Goal: Information Seeking & Learning: Learn about a topic

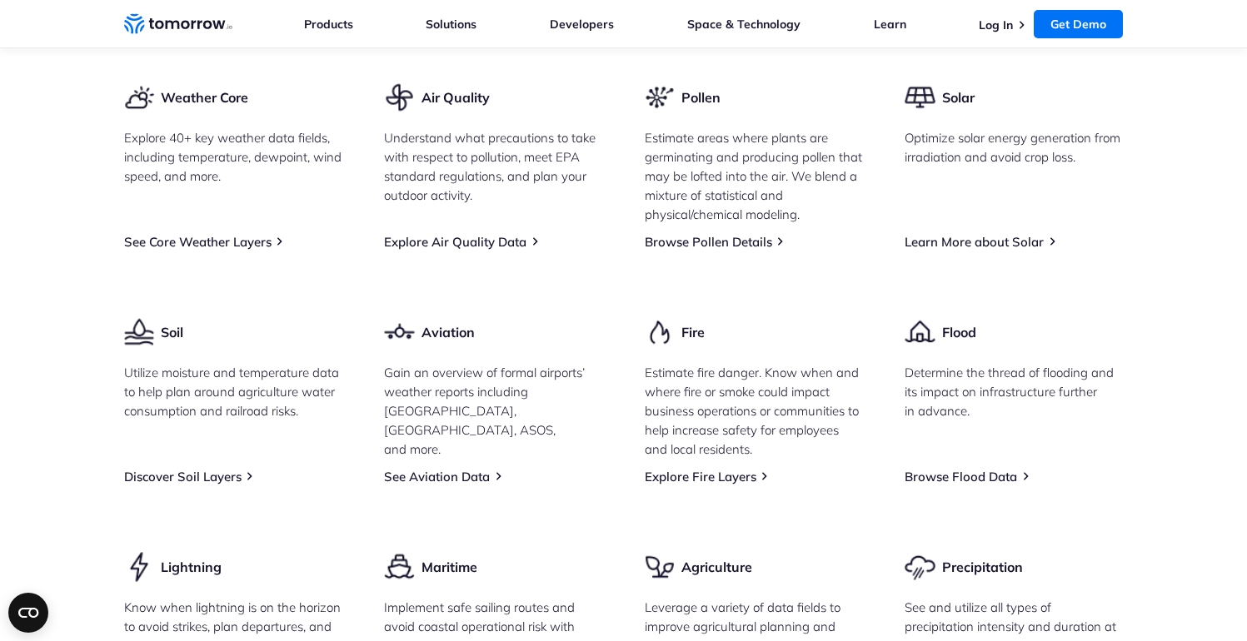
scroll to position [2035, 0]
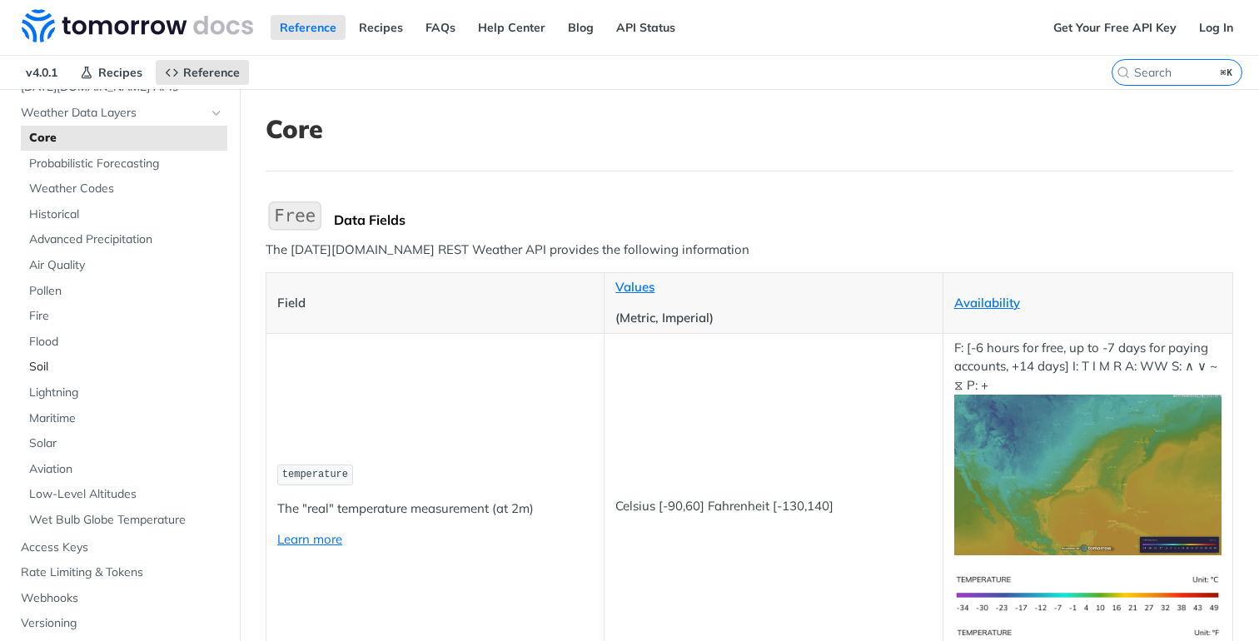
scroll to position [111, 0]
click at [101, 258] on span "Air Quality" at bounding box center [126, 261] width 194 height 17
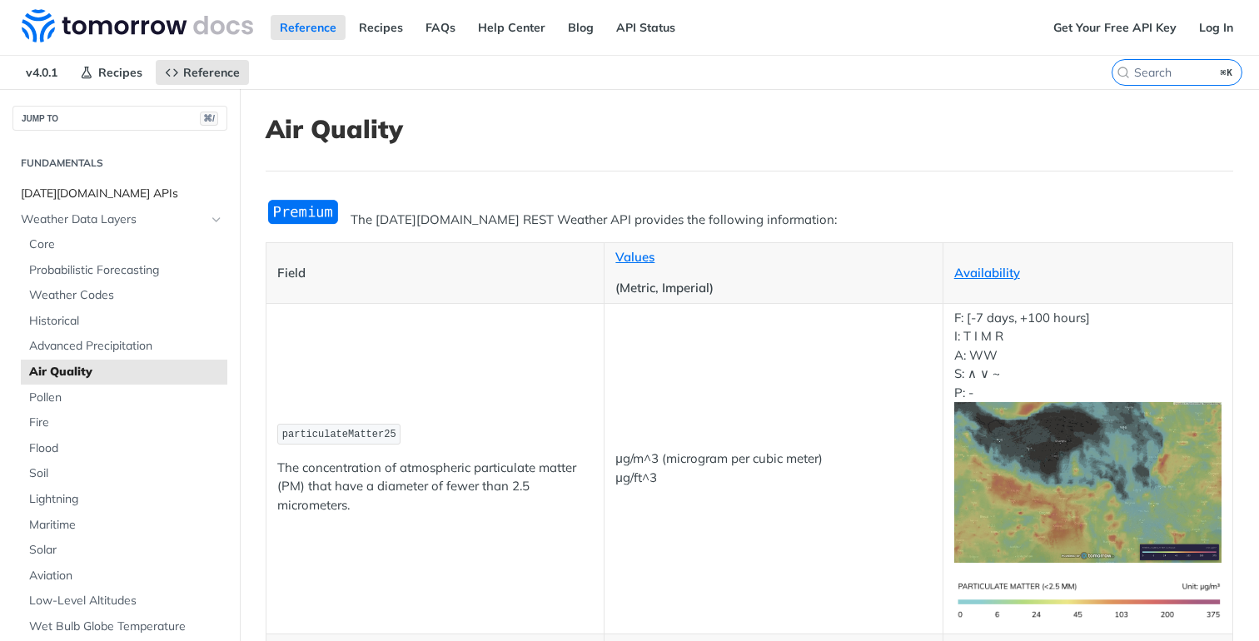
click at [93, 192] on span "Tomorrow.io APIs" at bounding box center [122, 194] width 202 height 17
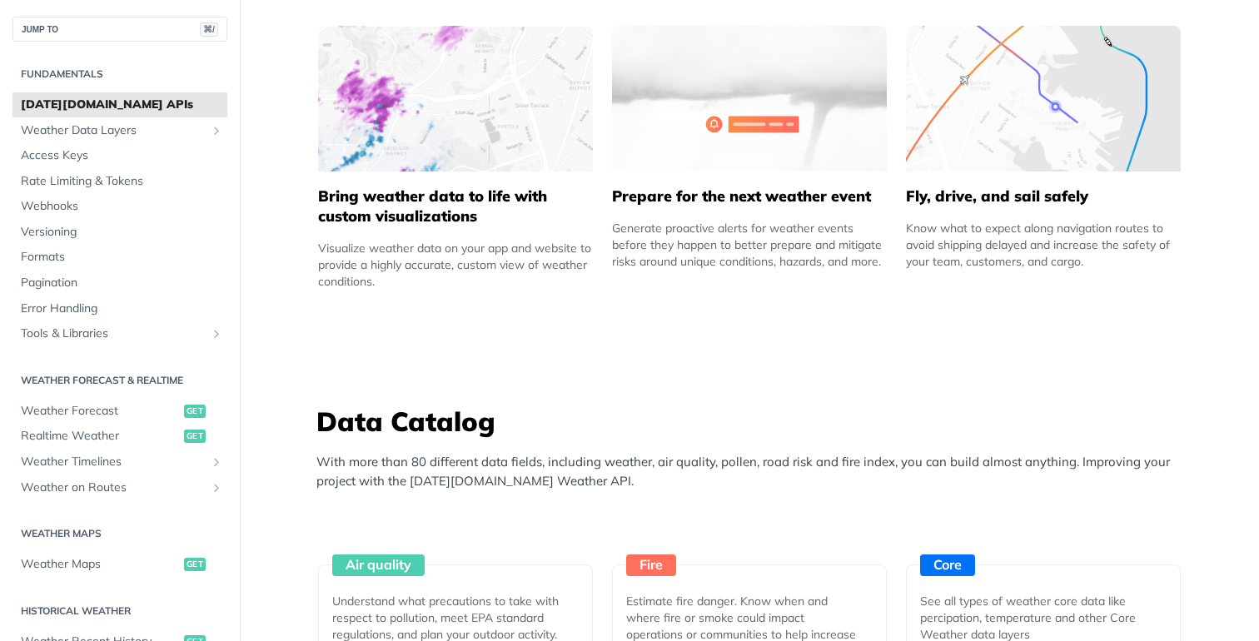
scroll to position [1230, 0]
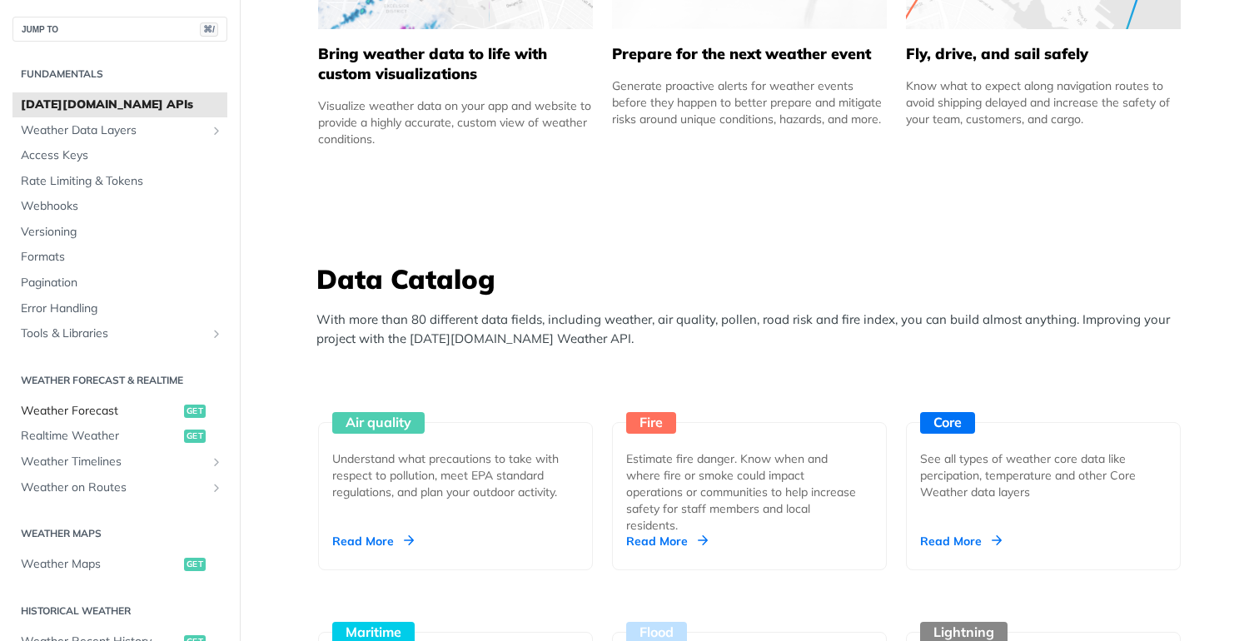
click at [82, 405] on span "Weather Forecast" at bounding box center [100, 411] width 159 height 17
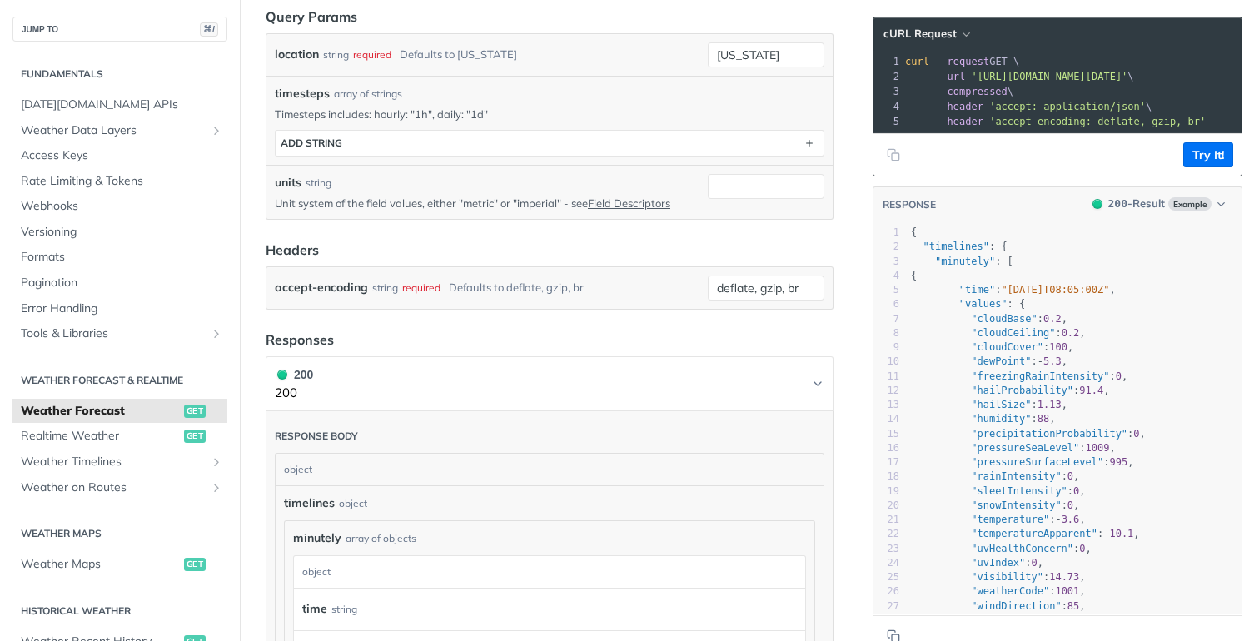
scroll to position [527, 0]
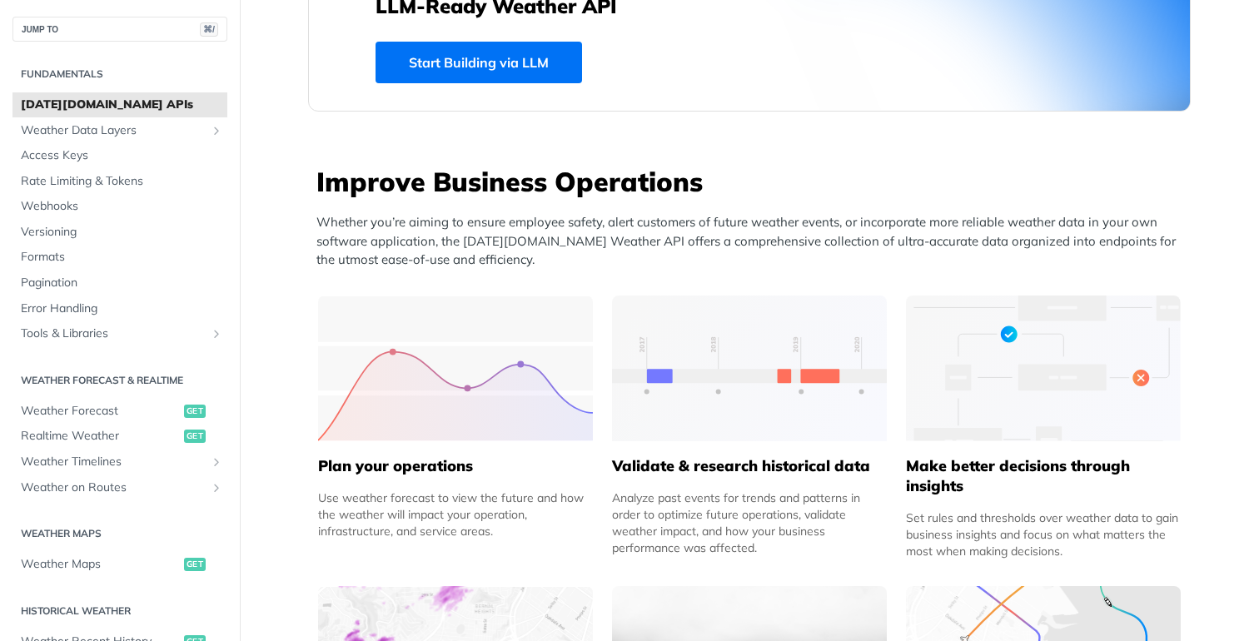
scroll to position [390, 0]
